Goal: Information Seeking & Learning: Understand process/instructions

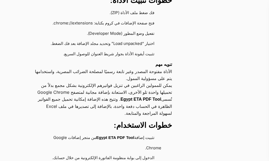
scroll to position [373, 0]
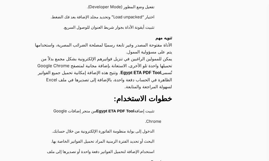
click at [117, 109] on strong "Egypt ETA PDF Tool" at bounding box center [115, 111] width 38 height 5
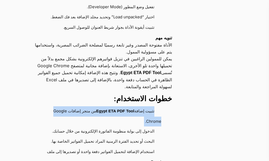
click at [117, 109] on strong "Egypt ETA PDF Tool" at bounding box center [115, 111] width 38 height 5
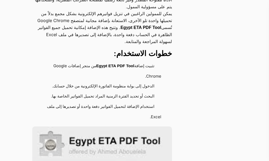
scroll to position [400, 0]
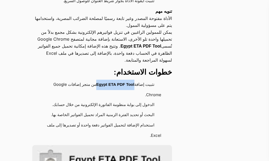
drag, startPoint x: 96, startPoint y: 36, endPoint x: 132, endPoint y: 35, distance: 35.4
click at [132, 82] on strong "Egypt ETA PDF Tool" at bounding box center [115, 84] width 38 height 5
copy strong "Egypt ETA PDF Tool"
click at [120, 82] on strong "Egypt ETA PDF Tool" at bounding box center [115, 84] width 38 height 5
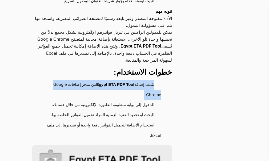
click at [120, 82] on strong "Egypt ETA PDF Tool" at bounding box center [115, 84] width 38 height 5
click at [117, 82] on strong "Egypt ETA PDF Tool" at bounding box center [115, 84] width 38 height 5
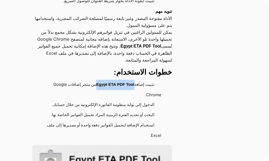
drag, startPoint x: 96, startPoint y: 37, endPoint x: 132, endPoint y: 41, distance: 36.2
click at [132, 80] on li "تثبيت إضافة Egypt ETA PDF Tool من متجر إضافات Google Chrome." at bounding box center [100, 90] width 124 height 20
copy strong "Egypt ETA PDF Tool"
click at [109, 82] on strong "Egypt ETA PDF Tool" at bounding box center [115, 84] width 38 height 5
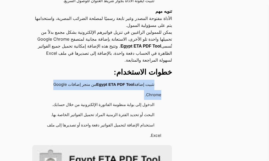
click at [109, 82] on strong "Egypt ETA PDF Tool" at bounding box center [115, 84] width 38 height 5
click at [102, 82] on strong "Egypt ETA PDF Tool" at bounding box center [115, 84] width 38 height 5
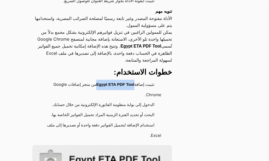
drag, startPoint x: 96, startPoint y: 37, endPoint x: 133, endPoint y: 38, distance: 37.6
click at [133, 80] on li "تثبيت إضافة Egypt ETA PDF Tool من متجر إضافات Google Chrome." at bounding box center [100, 90] width 124 height 20
copy li "Egypt ETA PDF Tool"
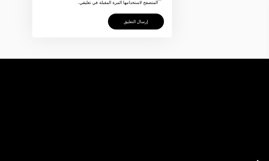
scroll to position [2211, 0]
